Goal: Book appointment/travel/reservation

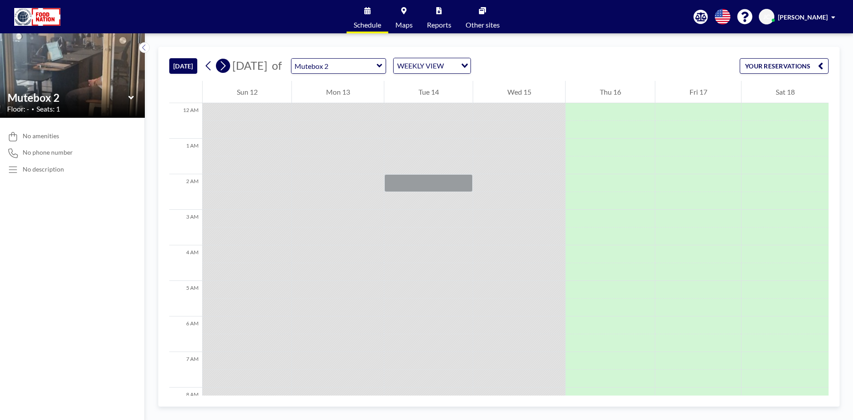
click at [226, 63] on icon at bounding box center [223, 65] width 8 height 13
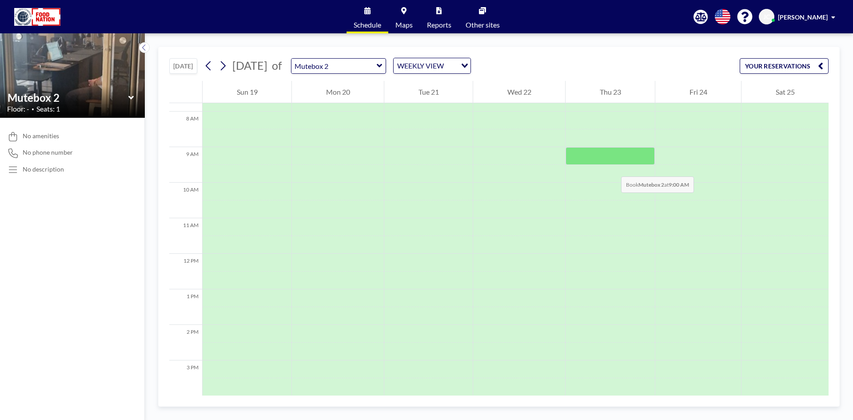
scroll to position [254, 0]
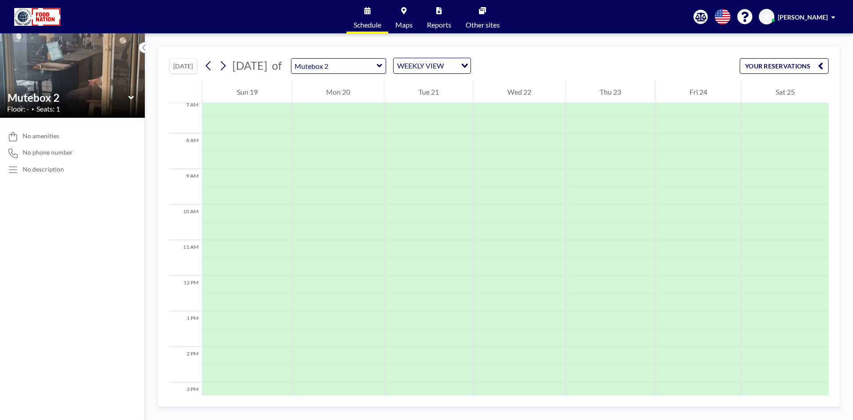
click at [803, 64] on button "YOUR RESERVATIONS" at bounding box center [784, 66] width 89 height 16
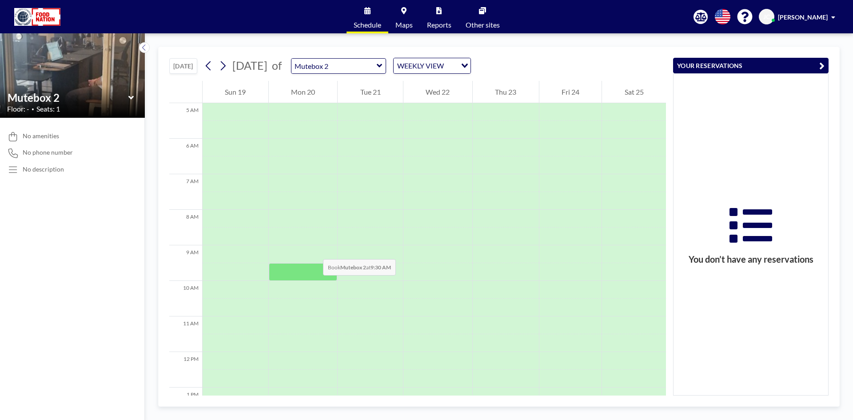
scroll to position [222, 0]
click at [307, 276] on div at bounding box center [303, 281] width 69 height 18
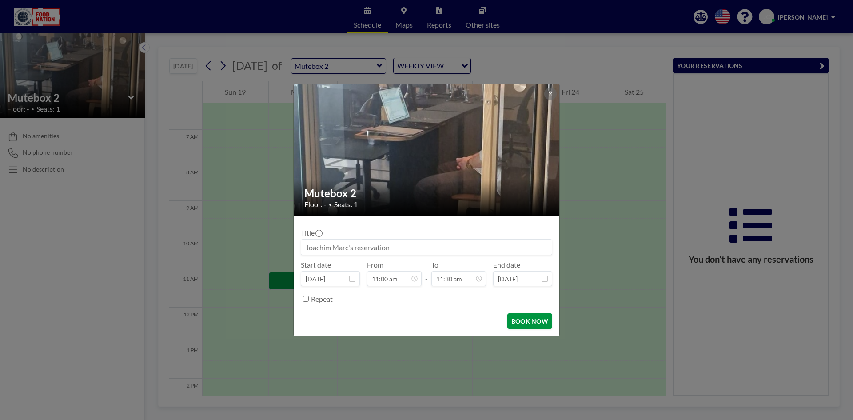
click at [530, 319] on button "BOOK NOW" at bounding box center [530, 321] width 45 height 16
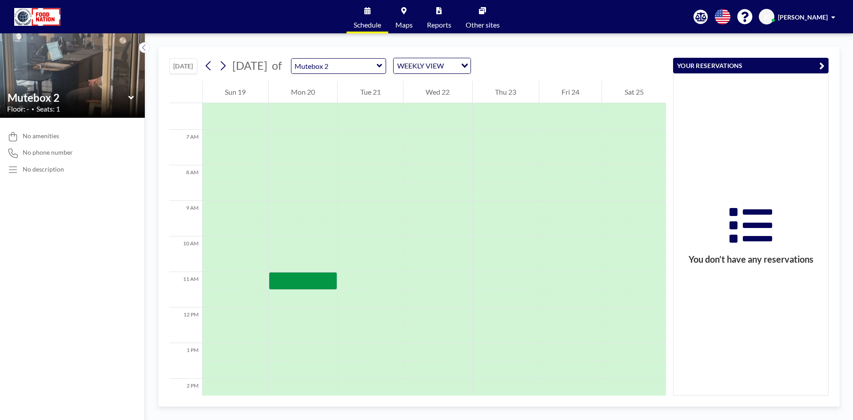
click at [130, 99] on icon at bounding box center [131, 97] width 6 height 9
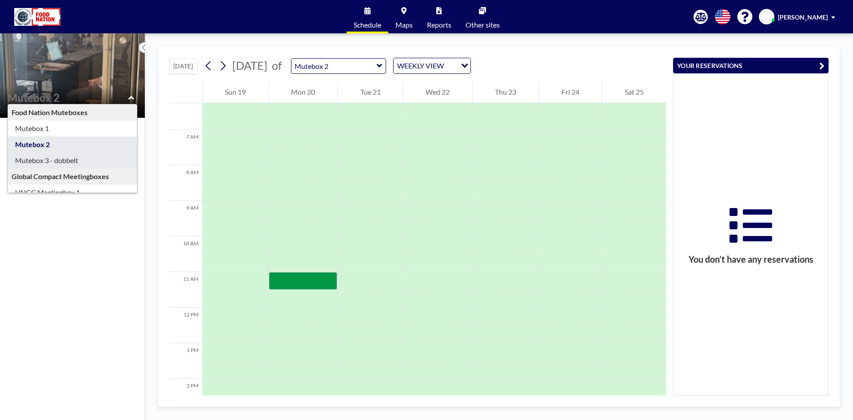
type input "Mutebox 3 - dobbelt"
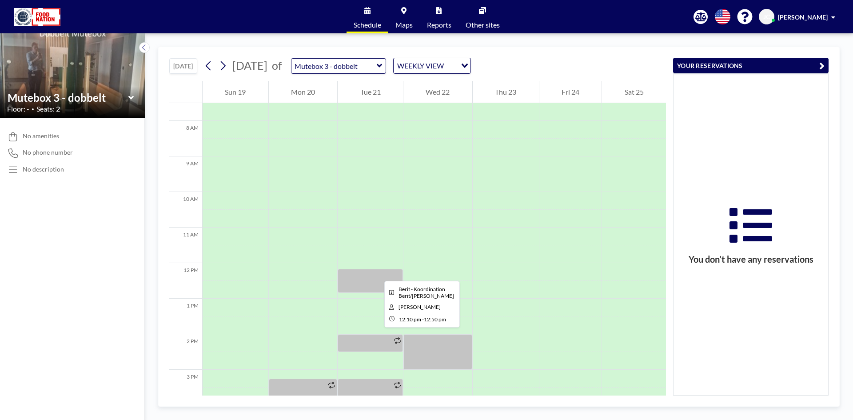
scroll to position [311, 0]
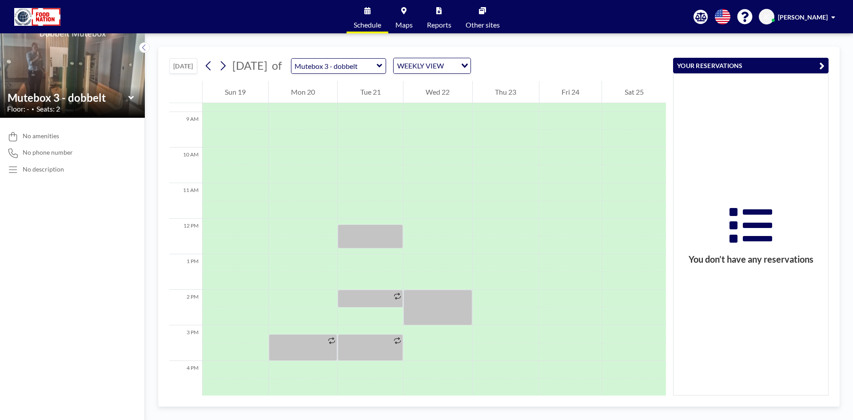
click at [130, 100] on icon at bounding box center [131, 97] width 6 height 9
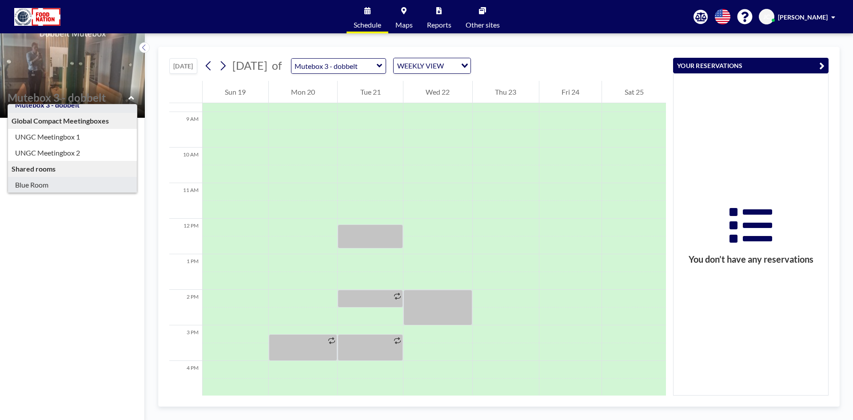
scroll to position [76, 0]
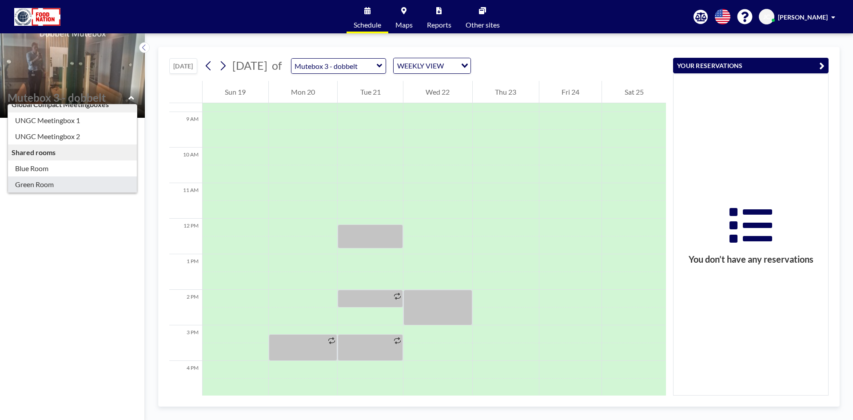
type input "Green Room"
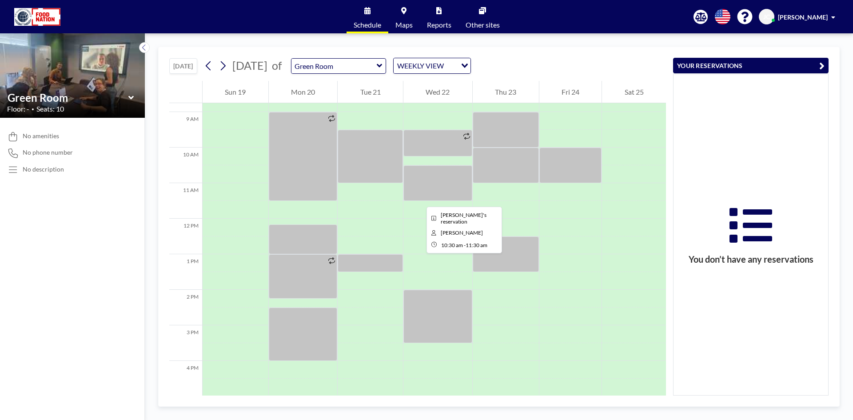
scroll to position [267, 0]
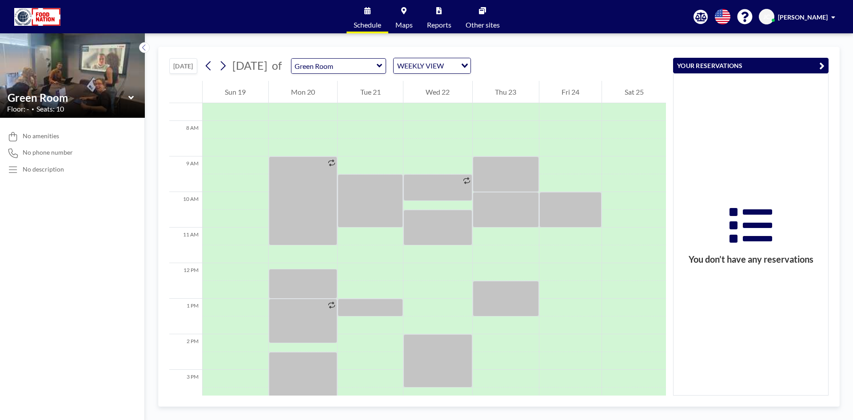
click at [131, 97] on icon at bounding box center [131, 97] width 6 height 9
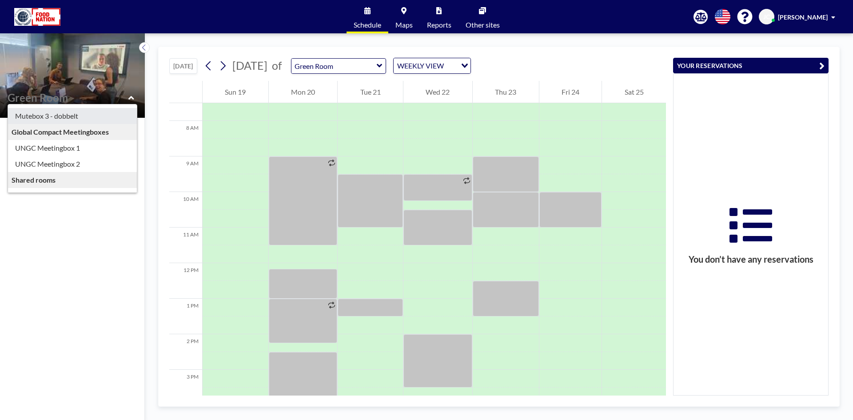
scroll to position [76, 0]
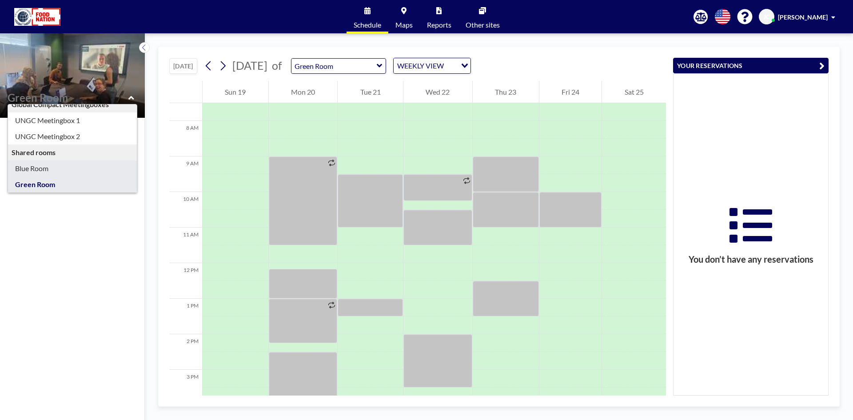
type input "Blue Room"
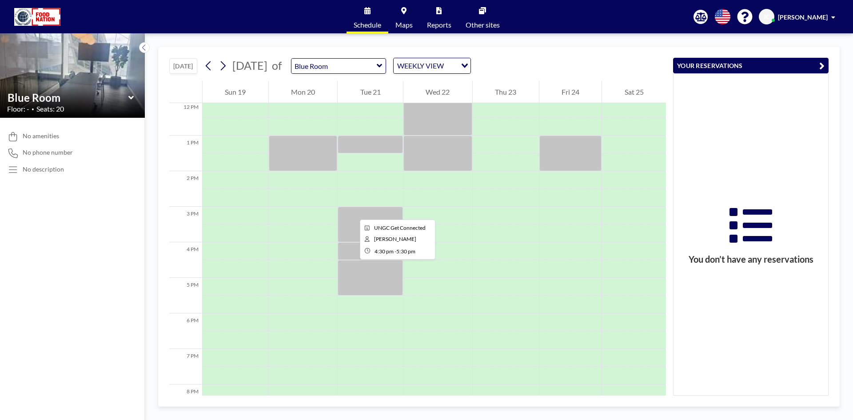
scroll to position [311, 0]
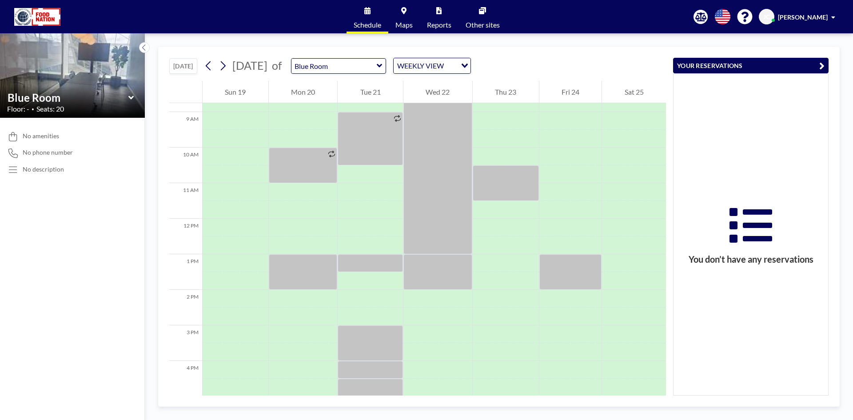
click at [133, 97] on icon at bounding box center [131, 97] width 6 height 9
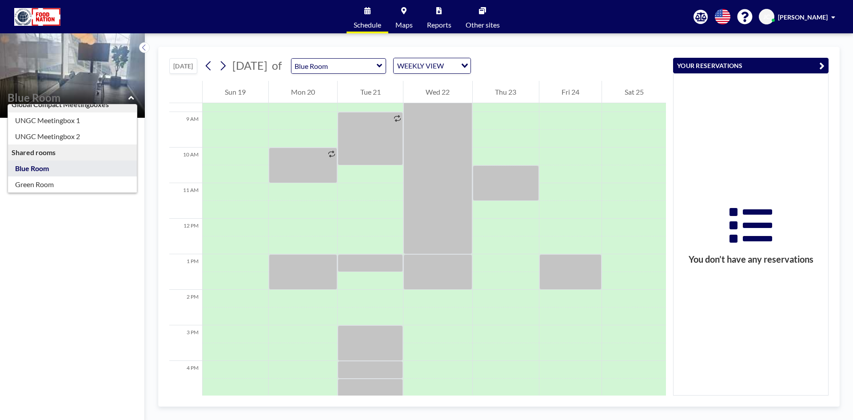
scroll to position [32, 0]
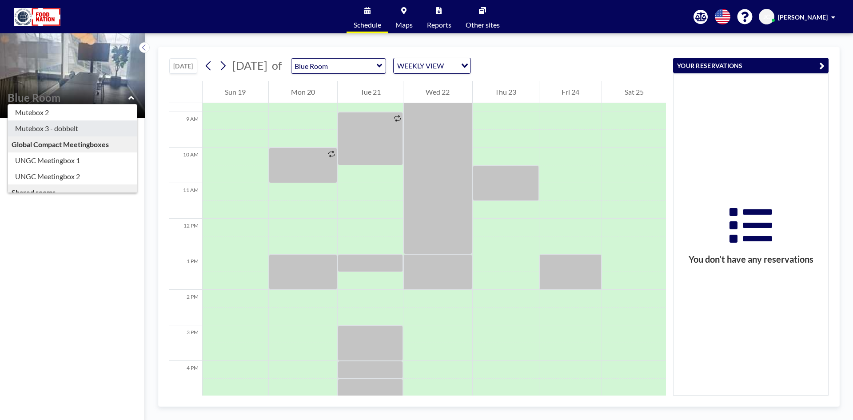
type input "Mutebox 3 - dobbelt"
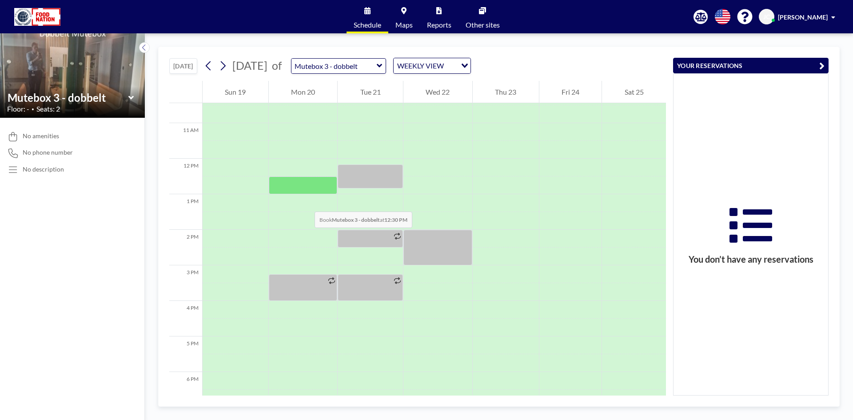
scroll to position [356, 0]
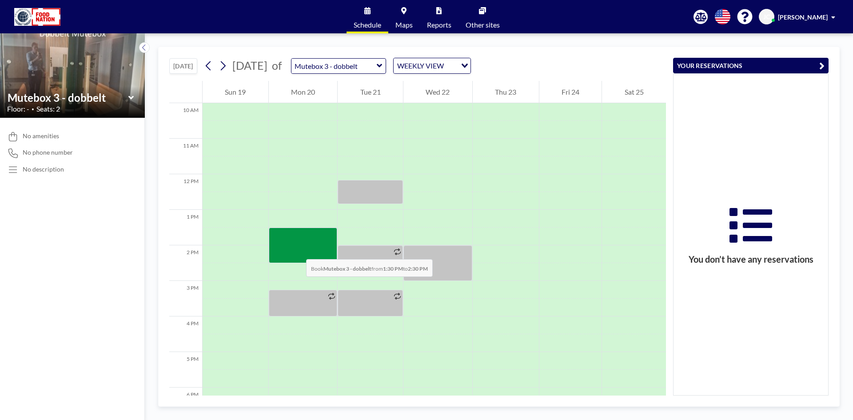
drag, startPoint x: 297, startPoint y: 234, endPoint x: 297, endPoint y: 250, distance: 16.0
click at [297, 250] on div at bounding box center [303, 246] width 69 height 36
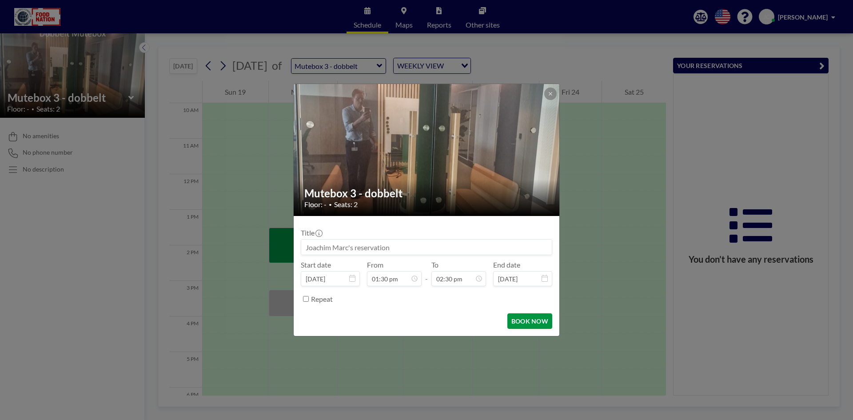
click at [533, 320] on button "BOOK NOW" at bounding box center [530, 321] width 45 height 16
